Goal: Task Accomplishment & Management: Manage account settings

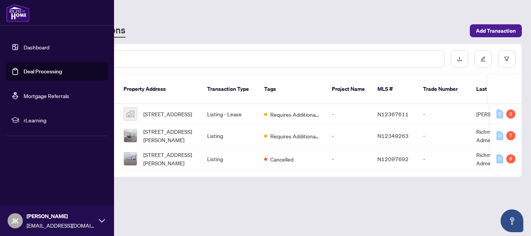
click at [28, 46] on link "Dashboard" at bounding box center [37, 47] width 26 height 7
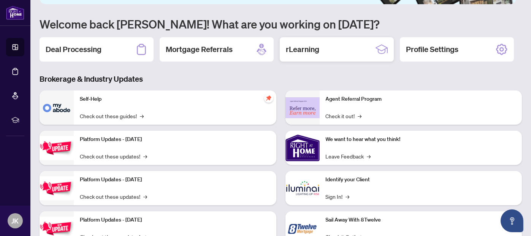
scroll to position [76, 0]
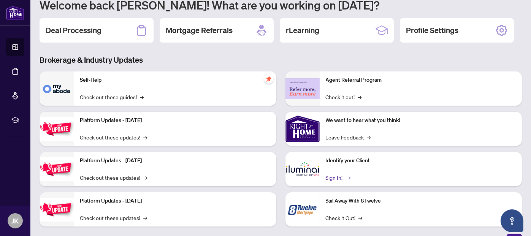
click at [337, 177] on link "Sign In! →" at bounding box center [338, 177] width 24 height 8
click at [97, 30] on h2 "Deal Processing" at bounding box center [74, 30] width 56 height 11
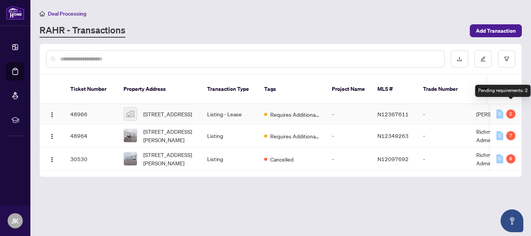
click at [511, 109] on div "2" at bounding box center [510, 113] width 9 height 9
click at [513, 109] on div "2" at bounding box center [510, 113] width 9 height 9
click at [296, 110] on span "Requires Additional Docs" at bounding box center [294, 114] width 49 height 8
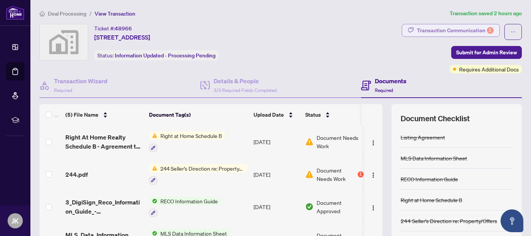
click at [455, 29] on div "Transaction Communication 2" at bounding box center [455, 30] width 77 height 12
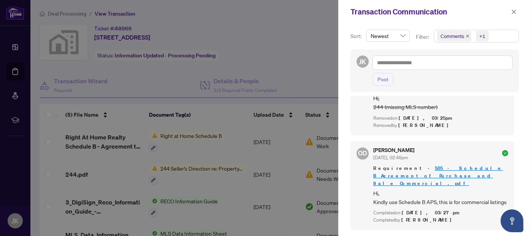
scroll to position [114, 0]
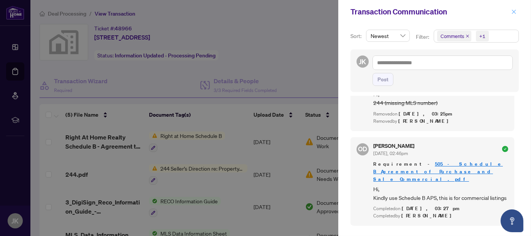
click at [517, 13] on button "button" at bounding box center [514, 11] width 10 height 9
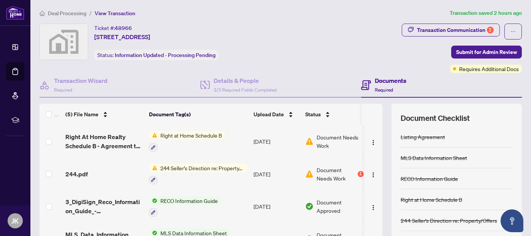
scroll to position [0, 0]
click at [370, 141] on img "button" at bounding box center [373, 143] width 6 height 6
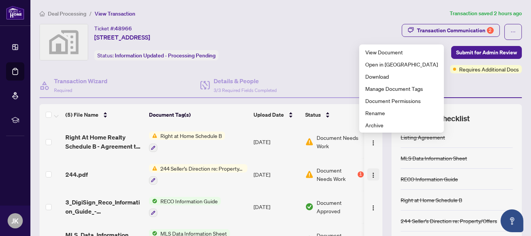
click at [367, 177] on button "button" at bounding box center [373, 174] width 12 height 12
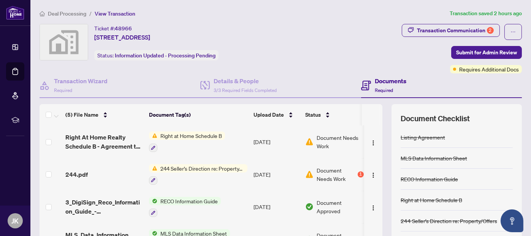
click at [493, 131] on div "Listing Agreement" at bounding box center [456, 137] width 112 height 21
click at [451, 28] on div "Transaction Communication 2" at bounding box center [455, 30] width 77 height 12
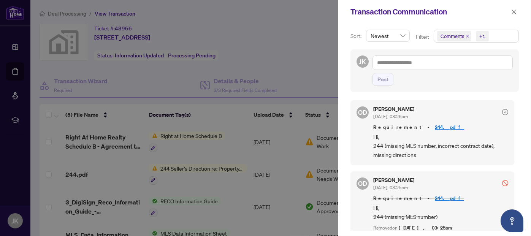
scroll to position [38, 0]
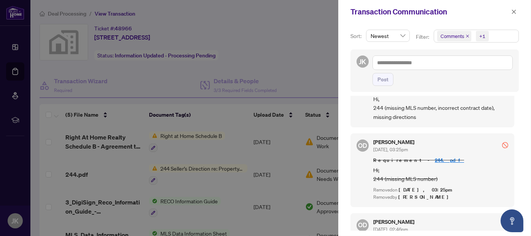
click at [172, 166] on div at bounding box center [265, 118] width 531 height 236
click at [511, 9] on icon "close" at bounding box center [513, 11] width 5 height 5
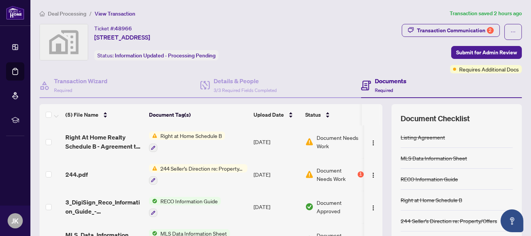
click at [184, 169] on span "244 Seller’s Direction re: Property/Offers" at bounding box center [202, 168] width 90 height 8
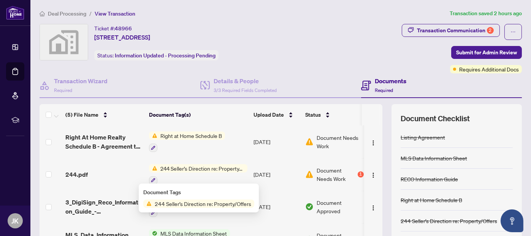
click at [183, 198] on div "Document Tags 244 Seller’s Direction re: Property/Offers" at bounding box center [198, 198] width 111 height 20
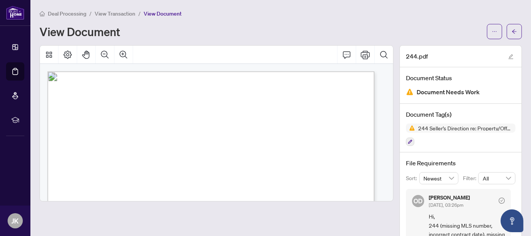
click at [127, 171] on span "...............................................................................…" at bounding box center [171, 173] width 127 height 4
click at [343, 53] on icon "Comment" at bounding box center [346, 54] width 9 height 9
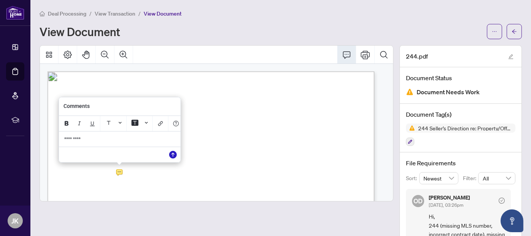
click at [171, 154] on icon "Save" at bounding box center [173, 155] width 8 height 8
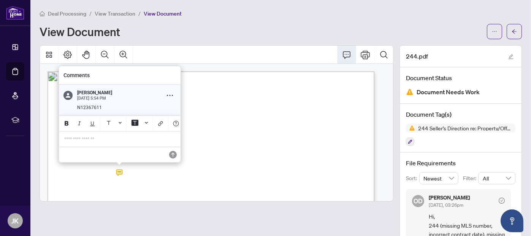
click at [134, 70] on div "Comments" at bounding box center [120, 75] width 122 height 18
click at [94, 138] on p "**********" at bounding box center [120, 139] width 111 height 6
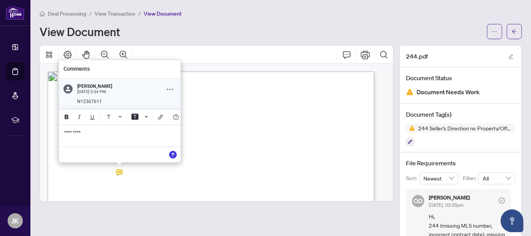
click at [125, 131] on p "*********" at bounding box center [119, 133] width 111 height 6
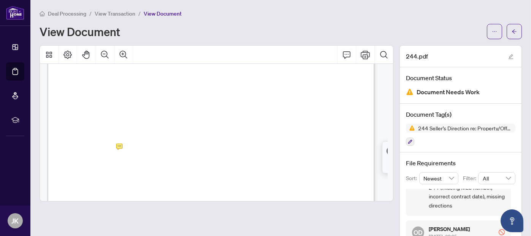
scroll to position [38, 0]
click at [163, 158] on span "[DATE]" at bounding box center [153, 158] width 17 height 5
click at [342, 53] on icon "Comment" at bounding box center [346, 54] width 9 height 9
click at [163, 159] on span "[DATE]" at bounding box center [153, 158] width 17 height 5
click at [163, 158] on span "[DATE]" at bounding box center [153, 158] width 17 height 5
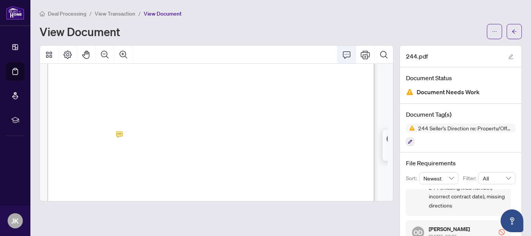
click at [342, 57] on icon "Comment" at bounding box center [346, 54] width 9 height 9
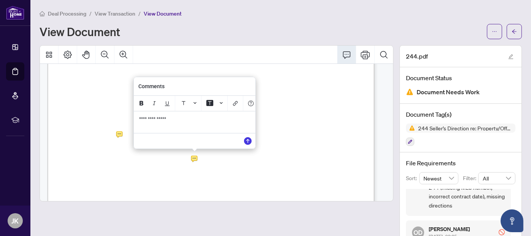
click at [197, 120] on p "**********" at bounding box center [194, 119] width 111 height 6
click at [195, 101] on icon "Font Color" at bounding box center [194, 102] width 3 height 3
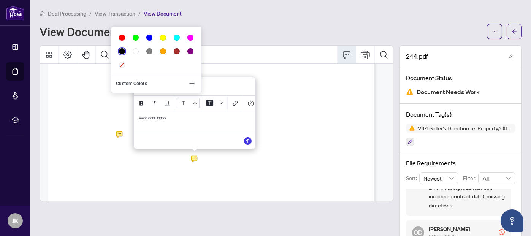
click at [195, 102] on icon "Font Color" at bounding box center [194, 103] width 3 height 2
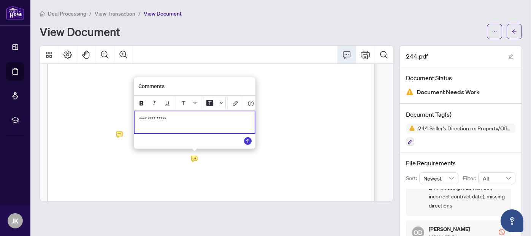
click at [221, 102] on icon "Background Color" at bounding box center [221, 103] width 3 height 2
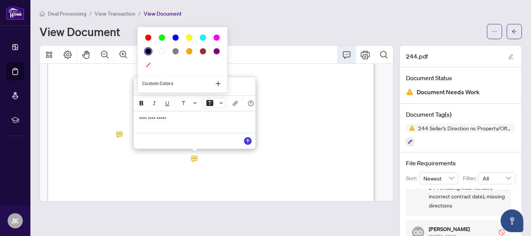
click at [221, 101] on icon "Background Color" at bounding box center [221, 102] width 3 height 3
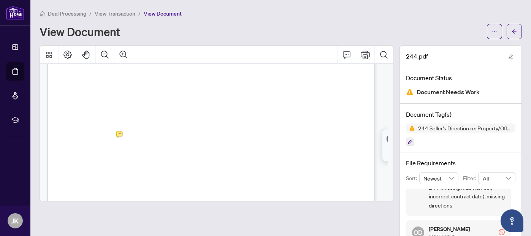
click at [163, 156] on span "[DATE]" at bounding box center [153, 158] width 17 height 5
click at [163, 157] on span "[DATE]" at bounding box center [153, 158] width 17 height 5
click at [342, 53] on icon "Comment" at bounding box center [346, 54] width 9 height 9
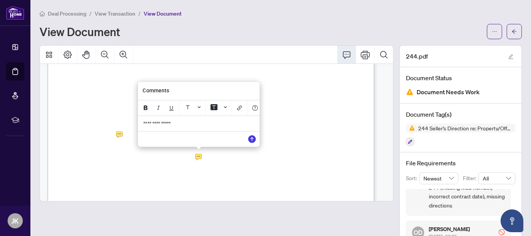
click at [188, 85] on div "Comments" at bounding box center [199, 91] width 122 height 18
click at [171, 85] on div "Comments" at bounding box center [199, 91] width 122 height 18
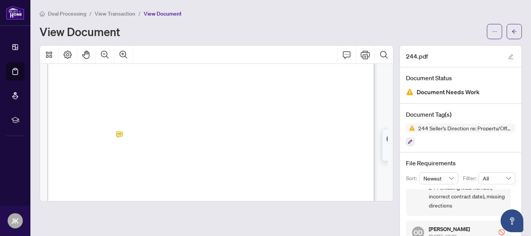
click at [163, 159] on span "[DATE]" at bounding box center [153, 158] width 17 height 5
click at [342, 54] on icon "Comment" at bounding box center [346, 54] width 9 height 9
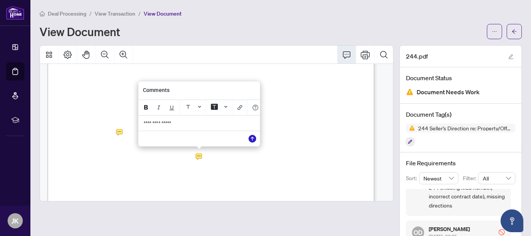
click at [253, 138] on icon "Save" at bounding box center [252, 139] width 8 height 8
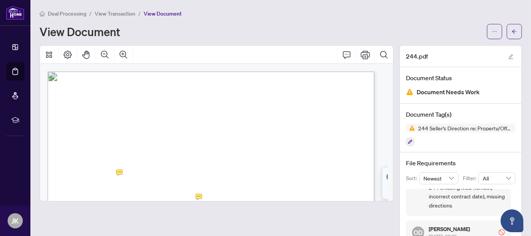
scroll to position [0, 0]
click at [492, 30] on icon "ellipsis" at bounding box center [494, 31] width 5 height 5
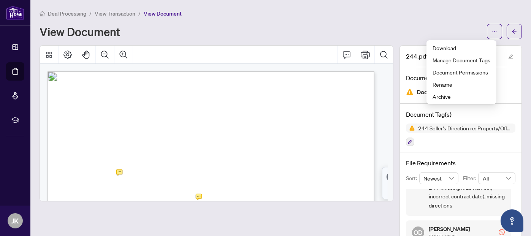
click at [377, 22] on div "Deal Processing / View Transaction / View Document View Document" at bounding box center [281, 24] width 482 height 30
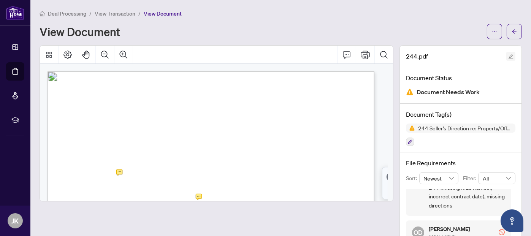
click at [508, 55] on icon "edit" at bounding box center [510, 56] width 5 height 5
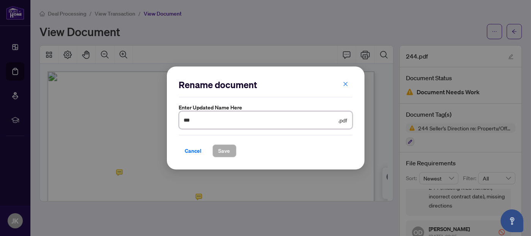
click at [217, 121] on input "***" at bounding box center [260, 120] width 153 height 8
type input "*****"
click at [222, 150] on span "Save" at bounding box center [224, 151] width 12 height 12
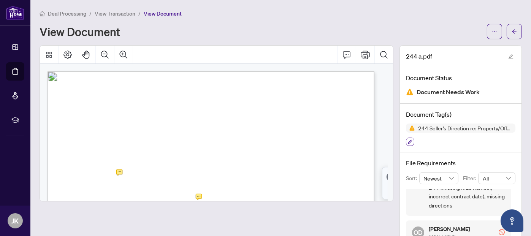
click at [408, 141] on icon "button" at bounding box center [410, 141] width 5 height 5
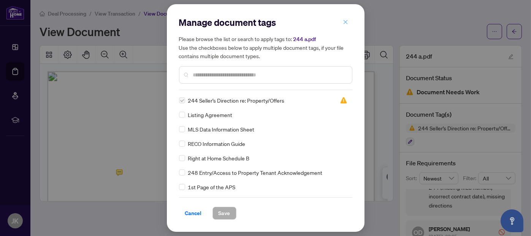
click at [345, 22] on icon "close" at bounding box center [345, 22] width 4 height 4
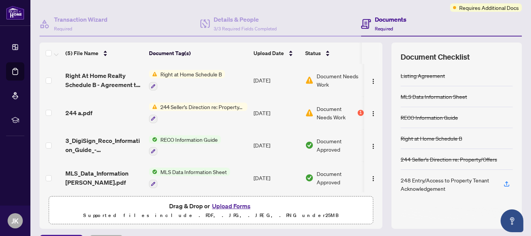
click at [221, 103] on span "244 Seller’s Direction re: Property/Offers" at bounding box center [202, 107] width 90 height 8
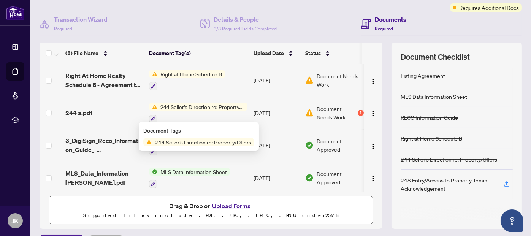
click at [220, 141] on span "244 Seller’s Direction re: Property/Offers" at bounding box center [203, 142] width 103 height 8
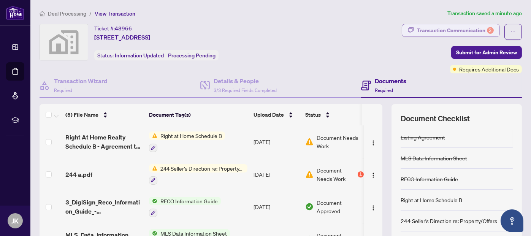
click at [455, 27] on div "Transaction Communication 2" at bounding box center [455, 30] width 77 height 12
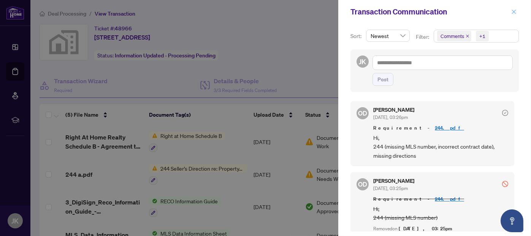
click at [514, 10] on icon "close" at bounding box center [513, 11] width 5 height 5
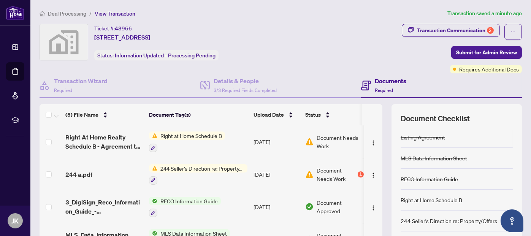
click at [208, 133] on span "Right at Home Schedule B" at bounding box center [191, 135] width 68 height 8
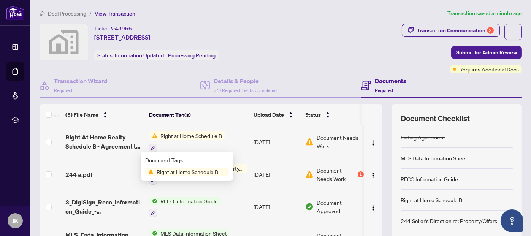
click at [202, 172] on span "Right at Home Schedule B" at bounding box center [187, 172] width 68 height 8
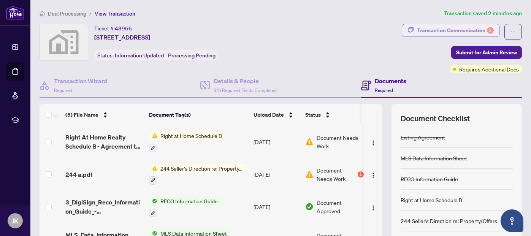
click at [464, 30] on div "Transaction Communication 2" at bounding box center [455, 30] width 77 height 12
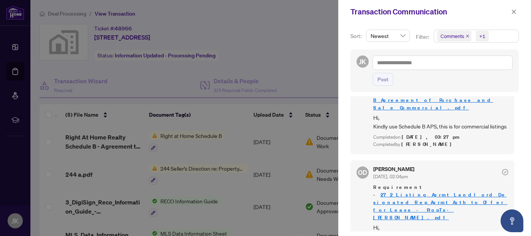
scroll to position [1, 0]
drag, startPoint x: 412, startPoint y: 219, endPoint x: 482, endPoint y: 219, distance: 70.3
click at [482, 222] on span "Hi, LA pg.1 (missing commencement time)" at bounding box center [440, 231] width 135 height 18
click at [476, 222] on span "Hi, LA pg.1 (missing commencement time)" at bounding box center [440, 231] width 135 height 18
click at [515, 10] on icon "close" at bounding box center [514, 11] width 4 height 4
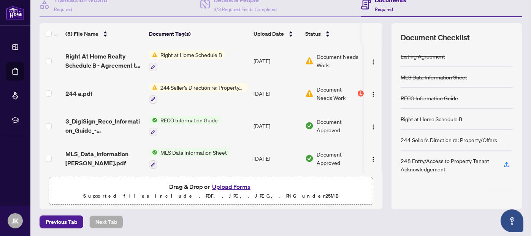
scroll to position [0, 0]
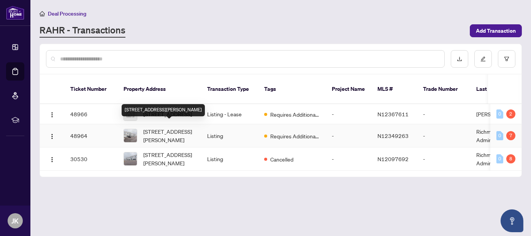
click at [174, 127] on span "[STREET_ADDRESS][PERSON_NAME]" at bounding box center [169, 135] width 52 height 17
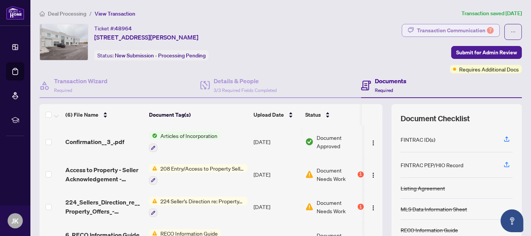
click at [467, 28] on div "Transaction Communication 7" at bounding box center [455, 30] width 77 height 12
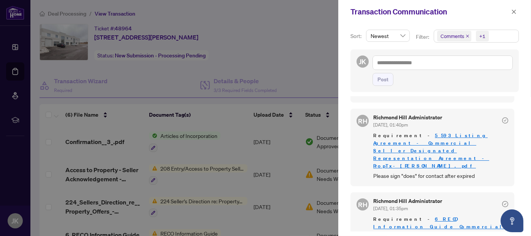
scroll to position [304, 0]
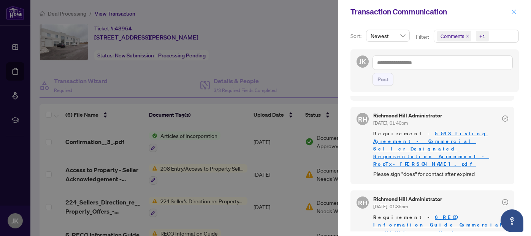
click at [517, 12] on button "button" at bounding box center [514, 11] width 10 height 9
